Goal: Task Accomplishment & Management: Use online tool/utility

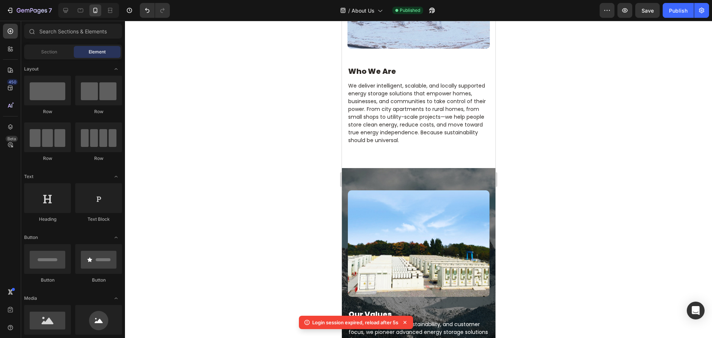
click at [224, 153] on div at bounding box center [418, 179] width 587 height 317
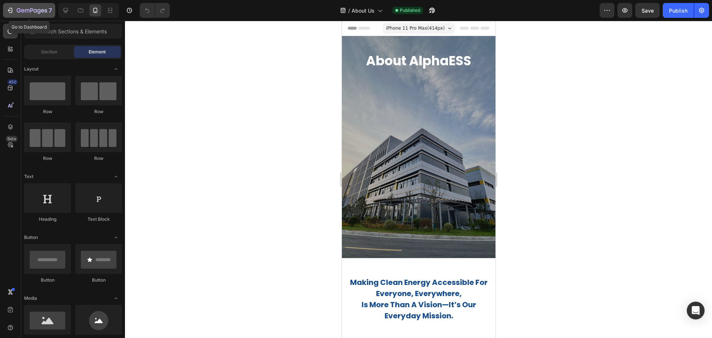
click at [7, 10] on icon "button" at bounding box center [9, 10] width 7 height 7
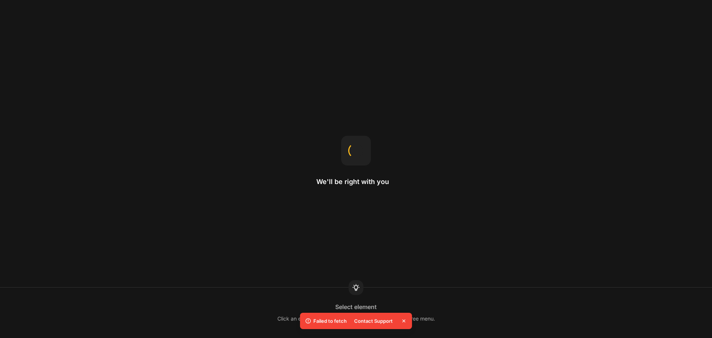
click at [404, 321] on icon at bounding box center [404, 320] width 3 height 3
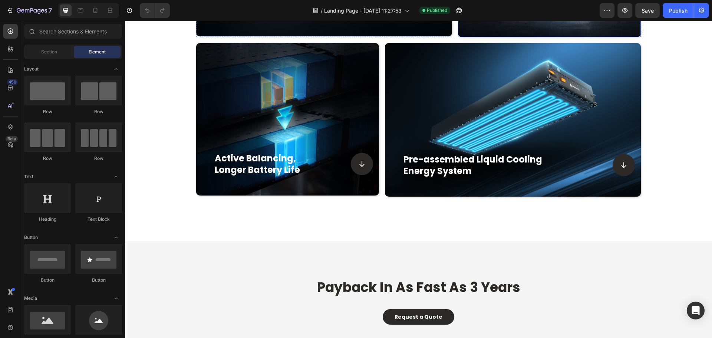
scroll to position [853, 0]
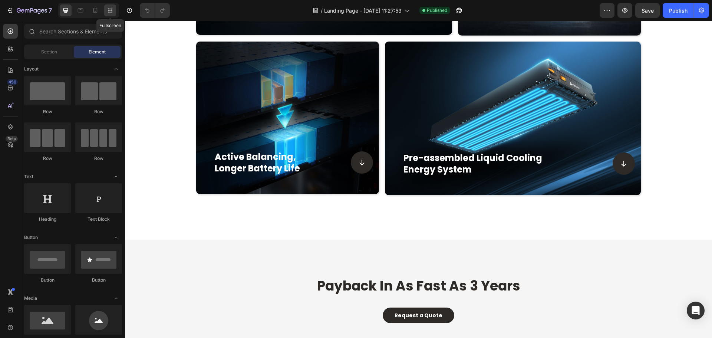
click at [110, 11] on icon at bounding box center [109, 10] width 7 height 7
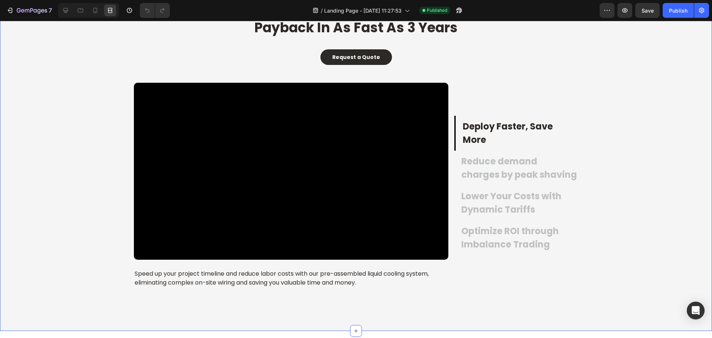
scroll to position [1113, 0]
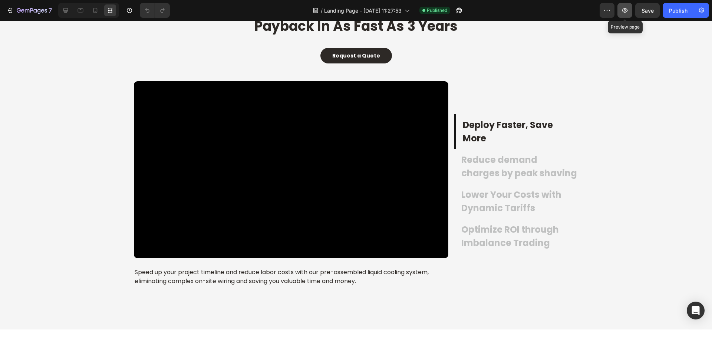
click at [627, 11] on icon "button" at bounding box center [626, 10] width 6 height 4
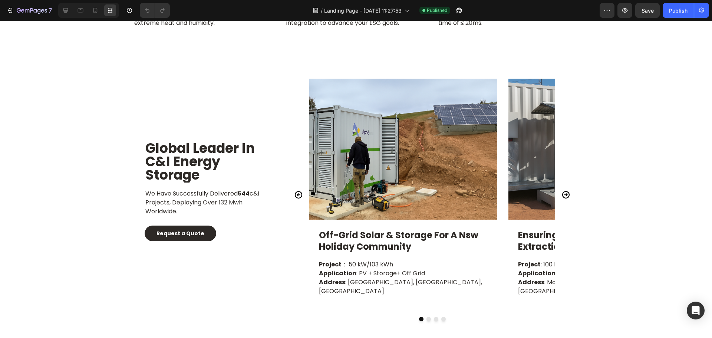
scroll to position [3292, 0]
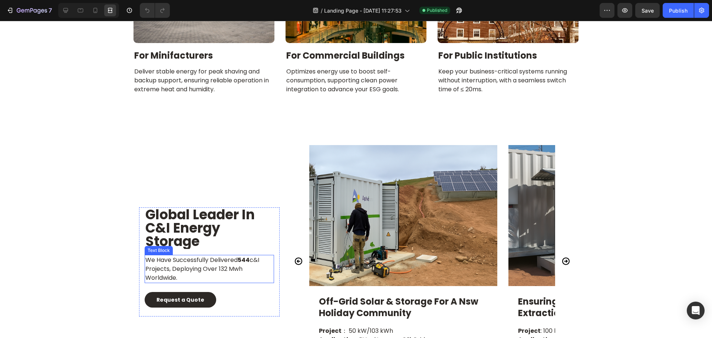
click at [235, 261] on p "we have successfully delivered 544 c&i projects, deploying over 132 mwh worldwi…" at bounding box center [209, 269] width 128 height 27
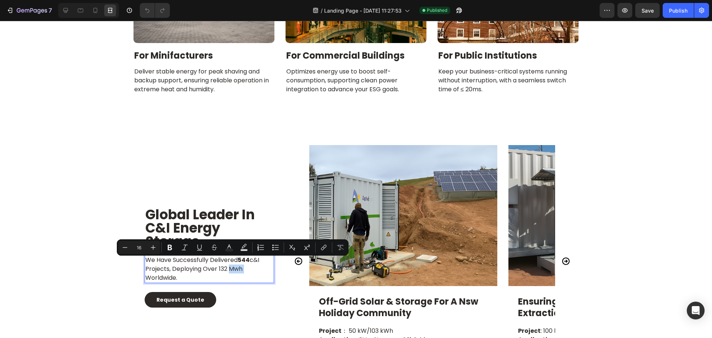
click at [235, 263] on p "we have successfully delivered 544 c&i projects, deploying over 132 mwh worldwi…" at bounding box center [209, 269] width 128 height 27
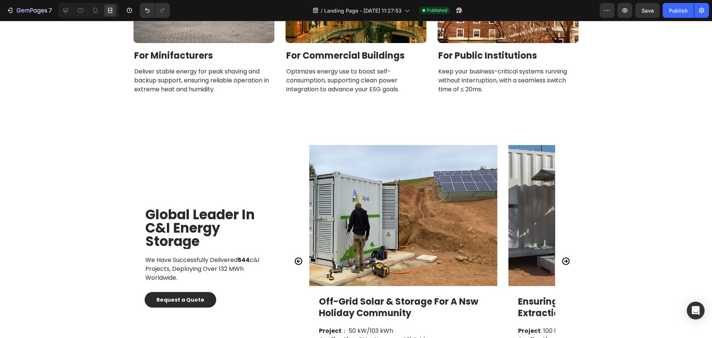
click at [647, 11] on span "Save" at bounding box center [648, 10] width 12 height 6
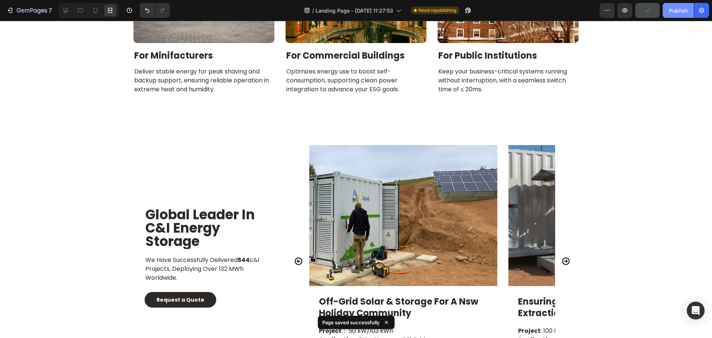
click at [681, 13] on div "Publish" at bounding box center [678, 11] width 19 height 8
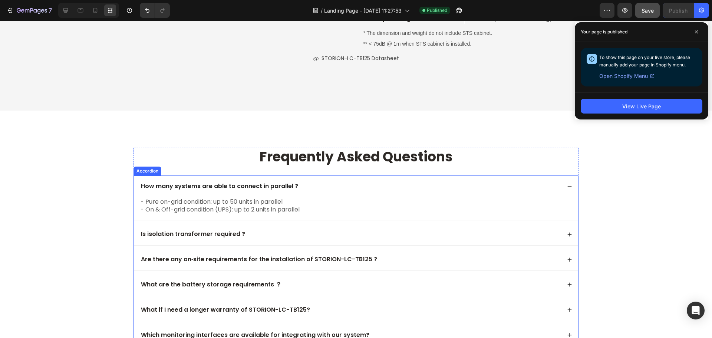
scroll to position [4071, 0]
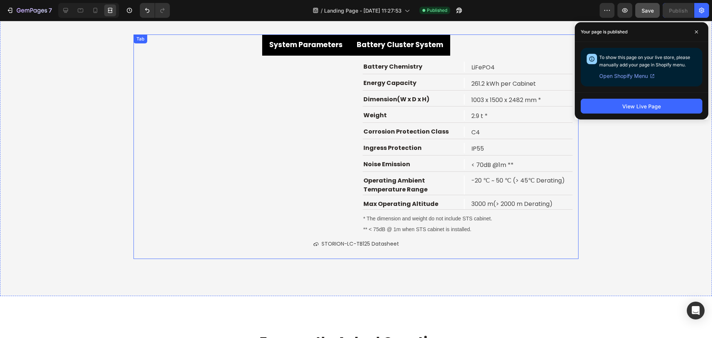
click at [388, 45] on strong "Battery Cluster System" at bounding box center [400, 45] width 86 height 10
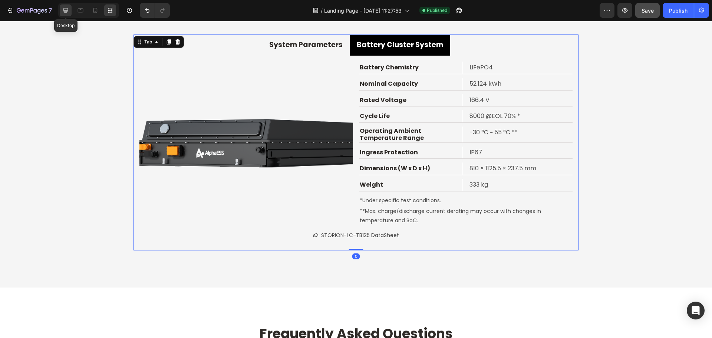
click at [67, 9] on icon at bounding box center [65, 10] width 7 height 7
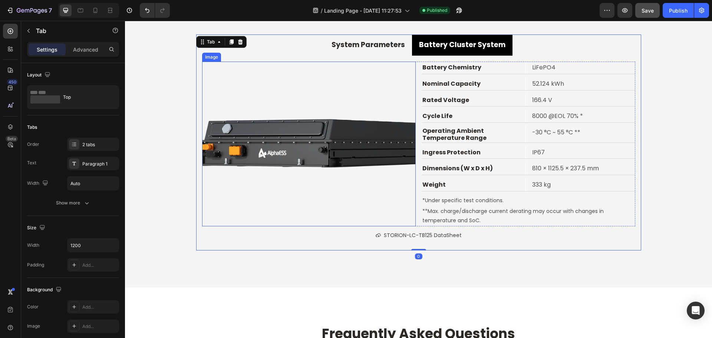
click at [283, 128] on img at bounding box center [309, 144] width 214 height 165
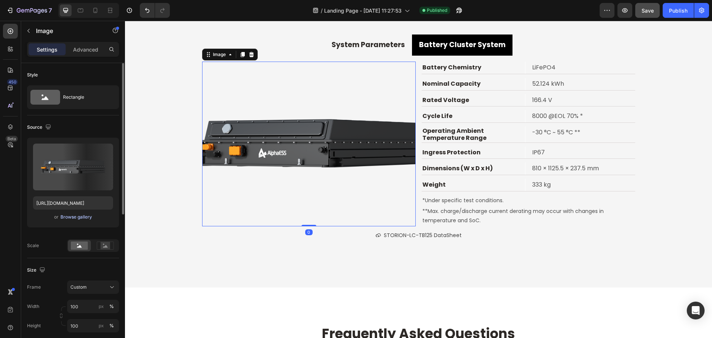
click at [74, 217] on div "Browse gallery" at bounding box center [76, 217] width 32 height 7
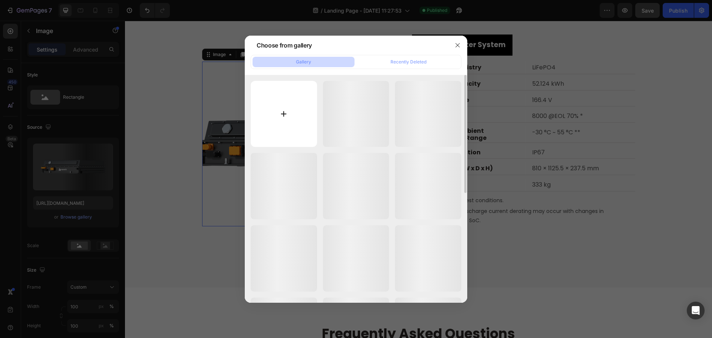
click at [282, 122] on input "file" at bounding box center [284, 114] width 66 height 66
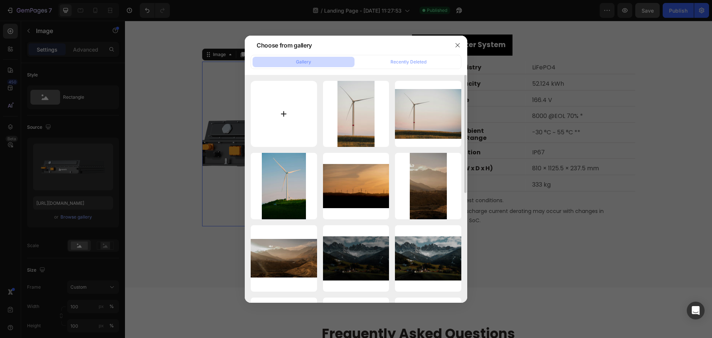
type input "C:\fakepath\20250826-145148.png"
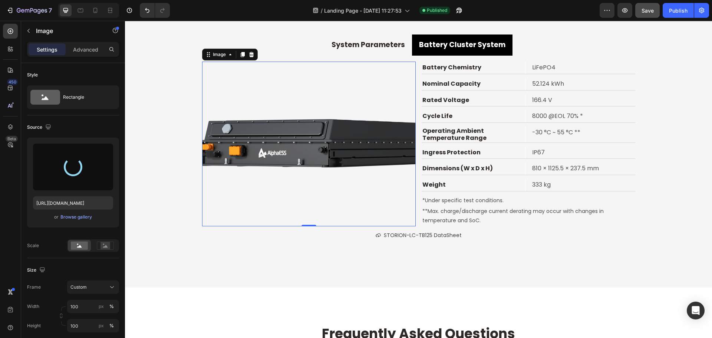
type input "https://cdn.shopify.com/s/files/1/0962/8228/0285/files/gempages_573455028946207…"
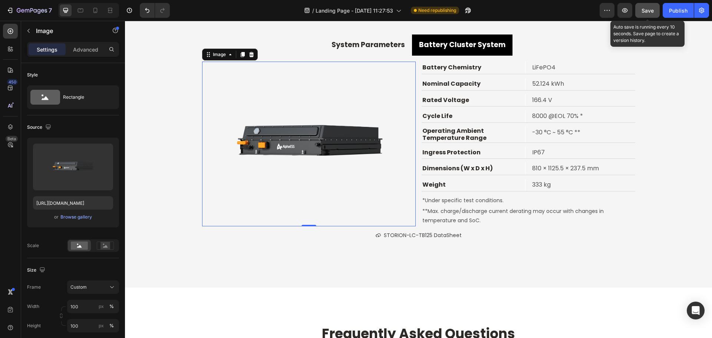
click at [653, 9] on span "Save" at bounding box center [648, 10] width 12 height 6
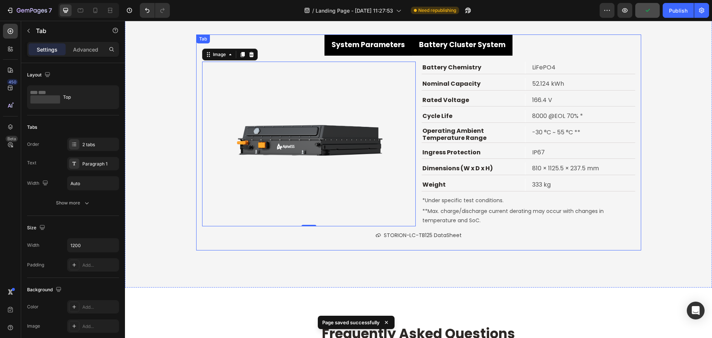
click at [359, 43] on strong "System Parameters" at bounding box center [368, 45] width 73 height 10
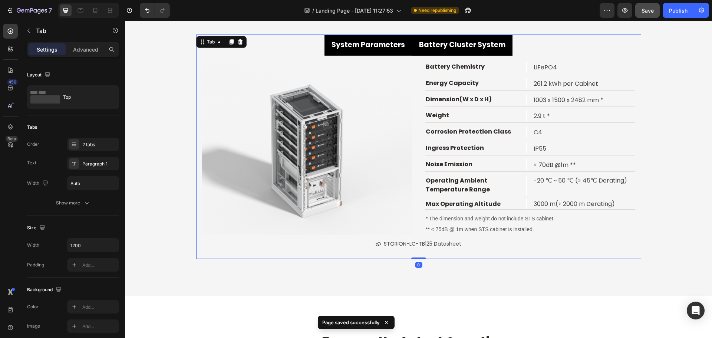
click at [452, 40] on strong "Battery Cluster System" at bounding box center [462, 45] width 86 height 10
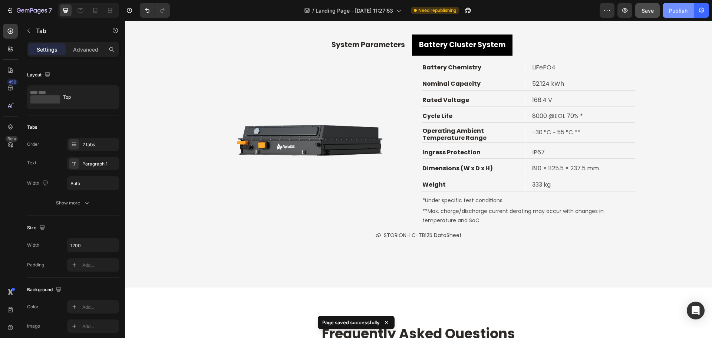
click at [685, 9] on div "Publish" at bounding box center [678, 11] width 19 height 8
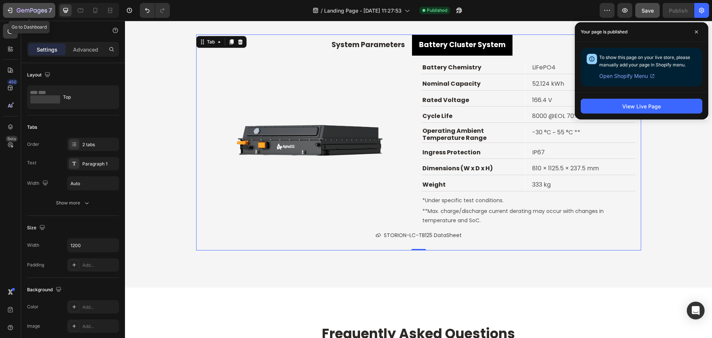
click at [12, 10] on icon "button" at bounding box center [9, 10] width 7 height 7
